Goal: Transaction & Acquisition: Purchase product/service

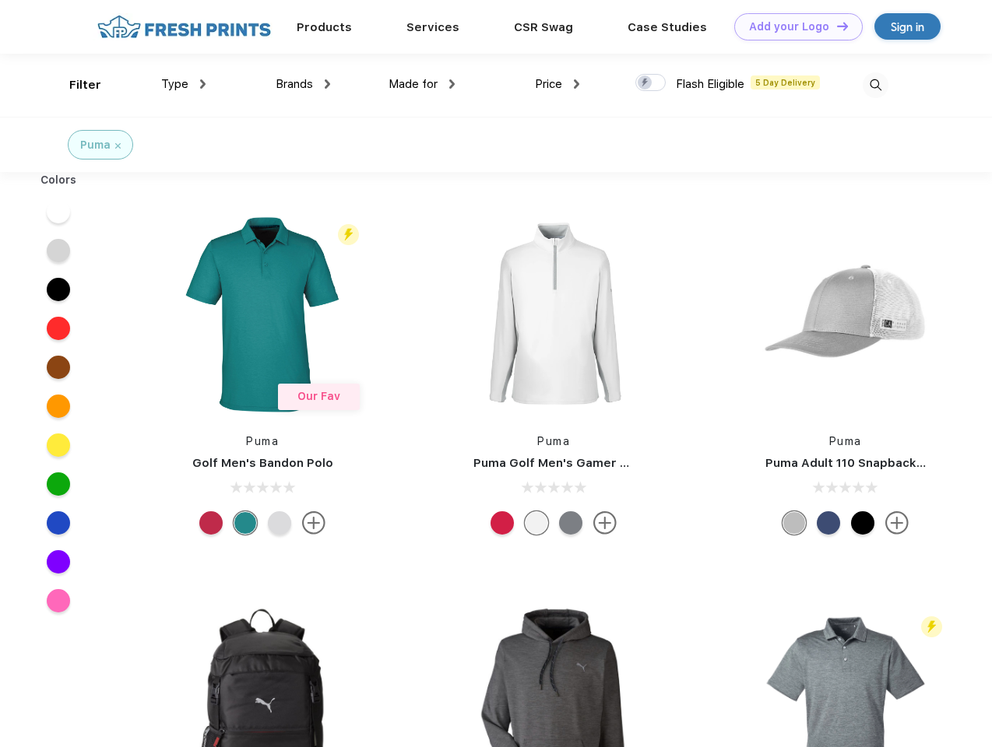
click at [792, 26] on link "Add your Logo Design Tool" at bounding box center [798, 26] width 128 height 27
click at [0, 0] on div "Design Tool" at bounding box center [0, 0] width 0 height 0
click at [835, 26] on link "Add your Logo Design Tool" at bounding box center [798, 26] width 128 height 27
click at [75, 85] on div "Filter" at bounding box center [85, 85] width 32 height 18
click at [184, 84] on span "Type" at bounding box center [174, 84] width 27 height 14
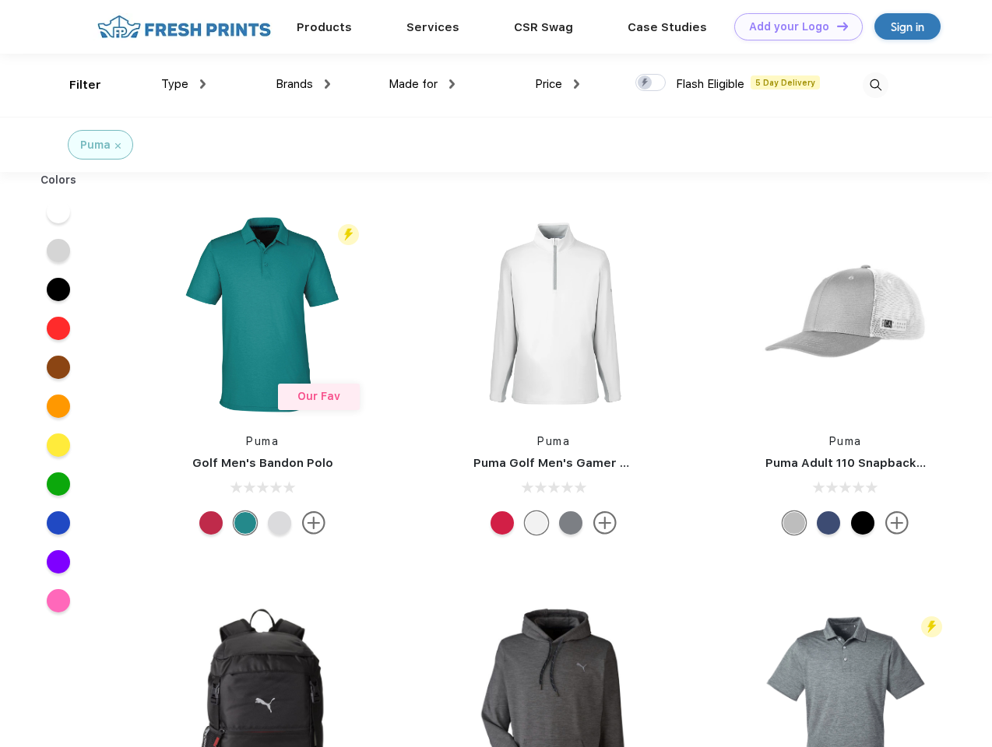
click at [303, 84] on span "Brands" at bounding box center [294, 84] width 37 height 14
click at [422, 84] on span "Made for" at bounding box center [412, 84] width 49 height 14
click at [557, 84] on span "Price" at bounding box center [548, 84] width 27 height 14
click at [651, 83] on div at bounding box center [650, 82] width 30 height 17
click at [645, 83] on input "checkbox" at bounding box center [640, 78] width 10 height 10
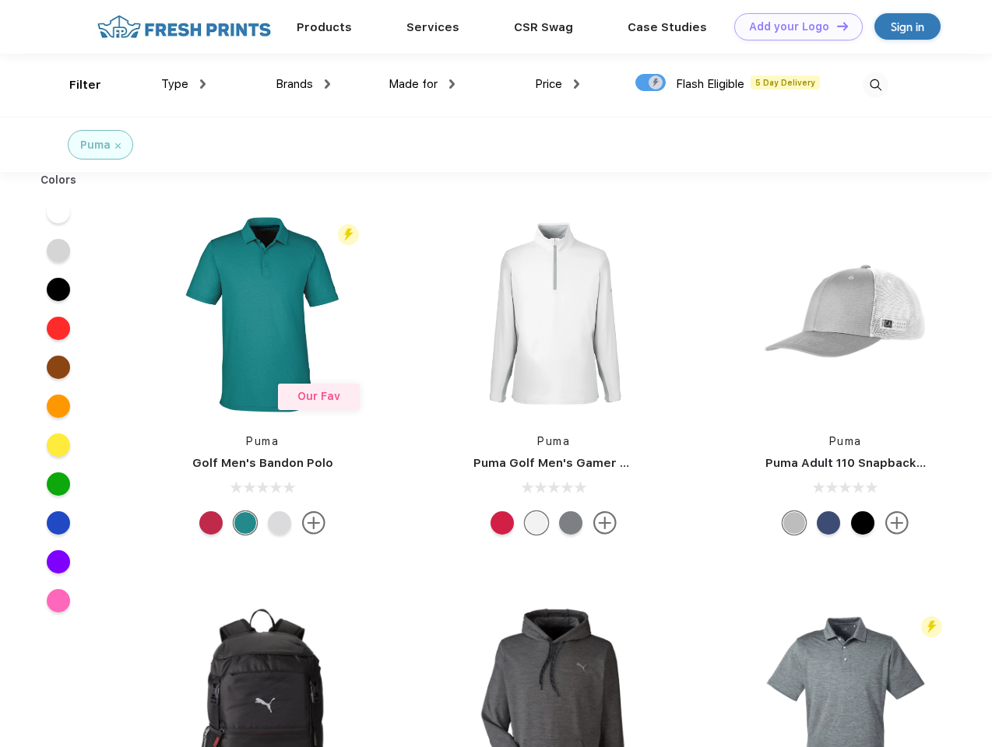
click at [875, 85] on img at bounding box center [875, 85] width 26 height 26
